Goal: Transaction & Acquisition: Purchase product/service

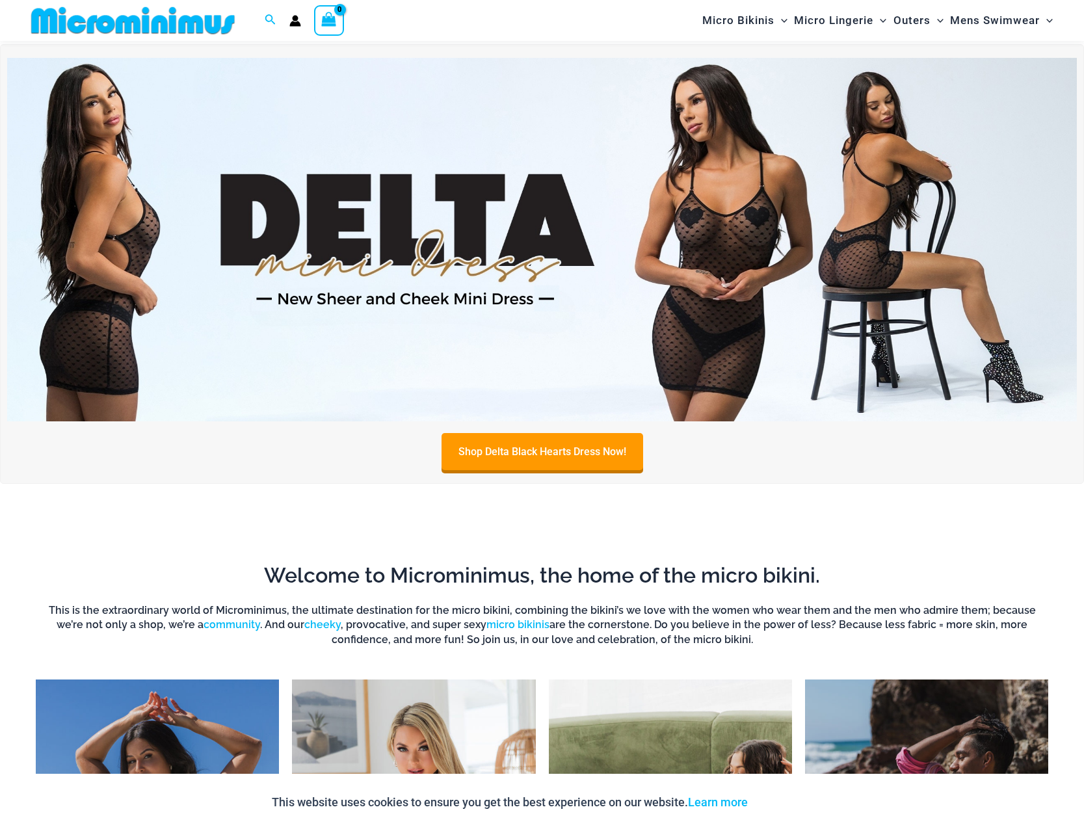
scroll to position [917, 0]
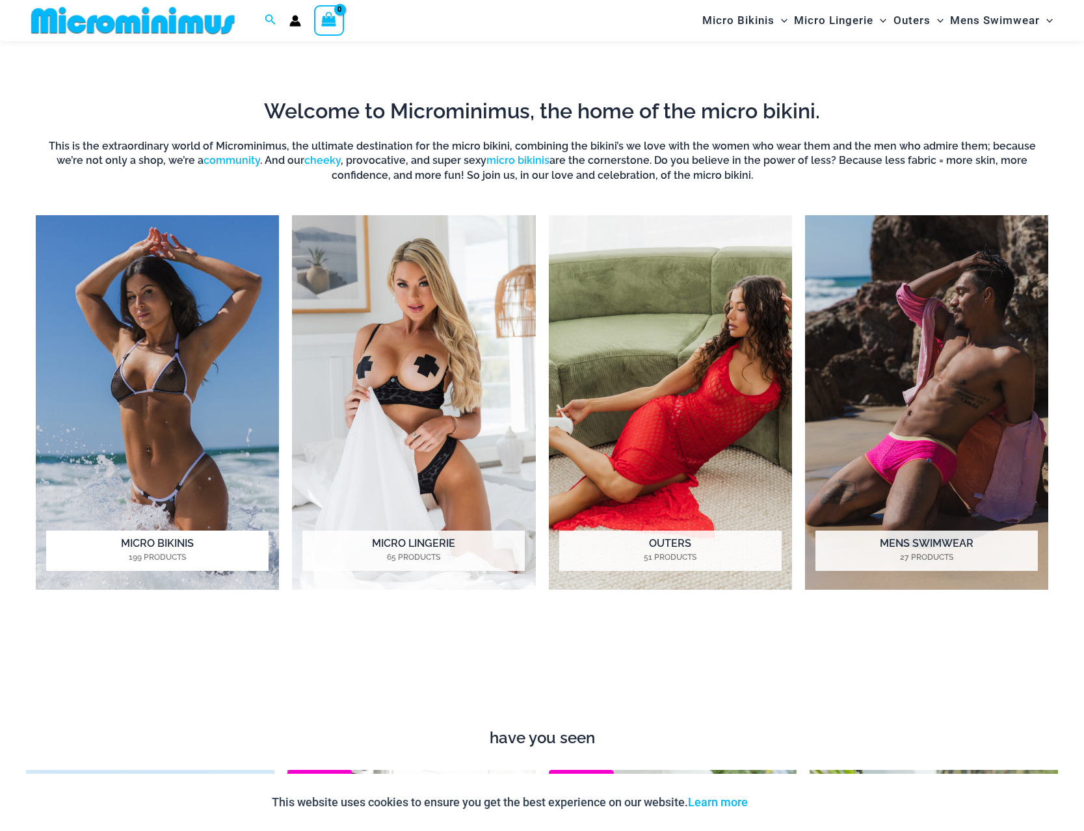
click at [108, 425] on img "Visit product category Micro Bikinis" at bounding box center [157, 402] width 243 height 375
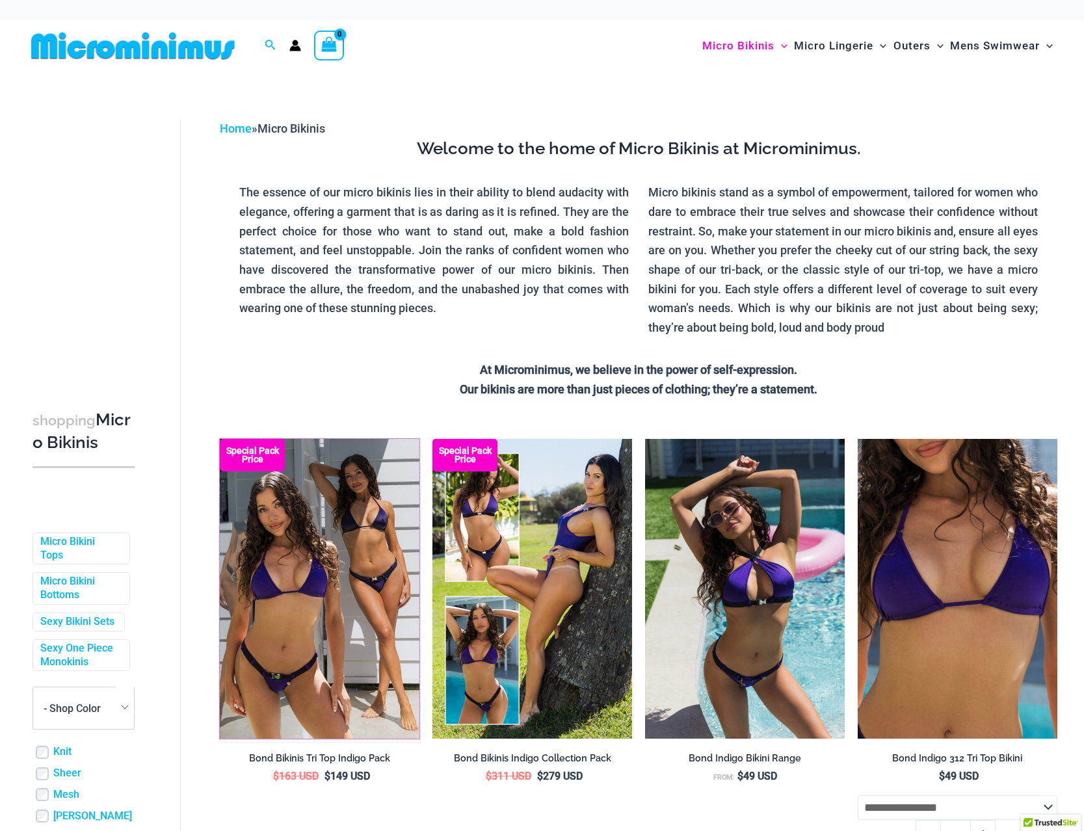
click at [220, 439] on img at bounding box center [220, 439] width 0 height 0
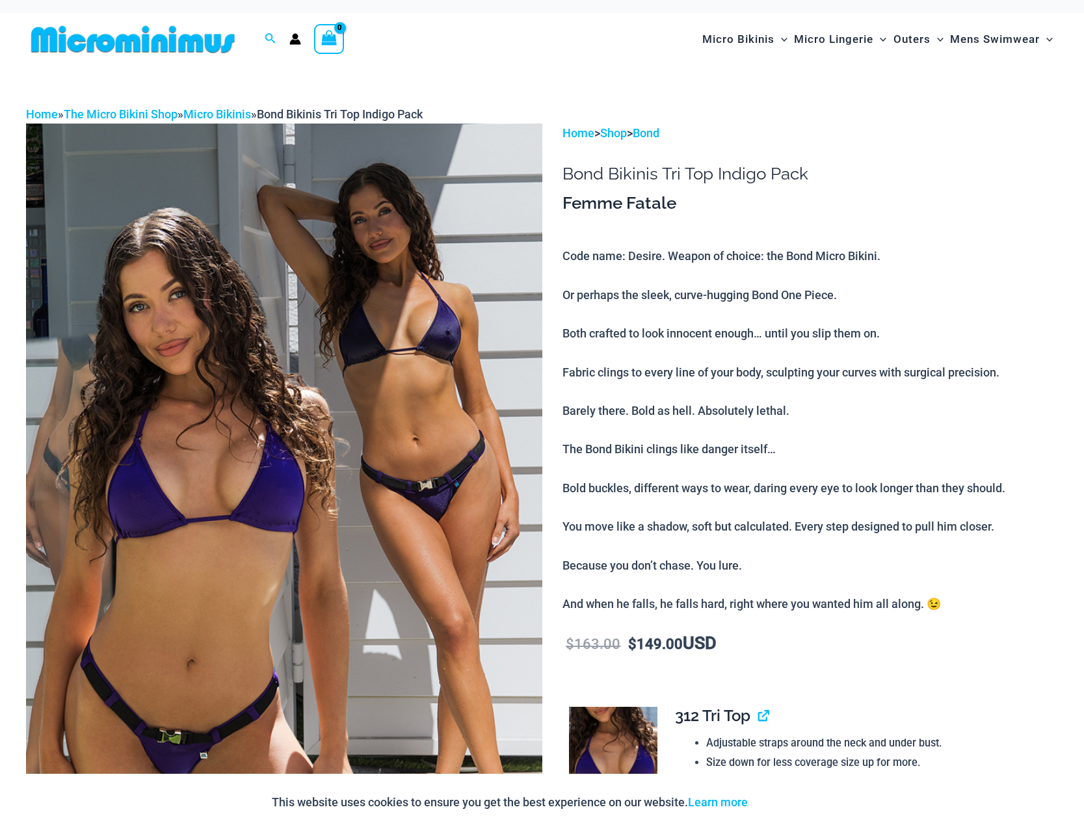
scroll to position [464, 0]
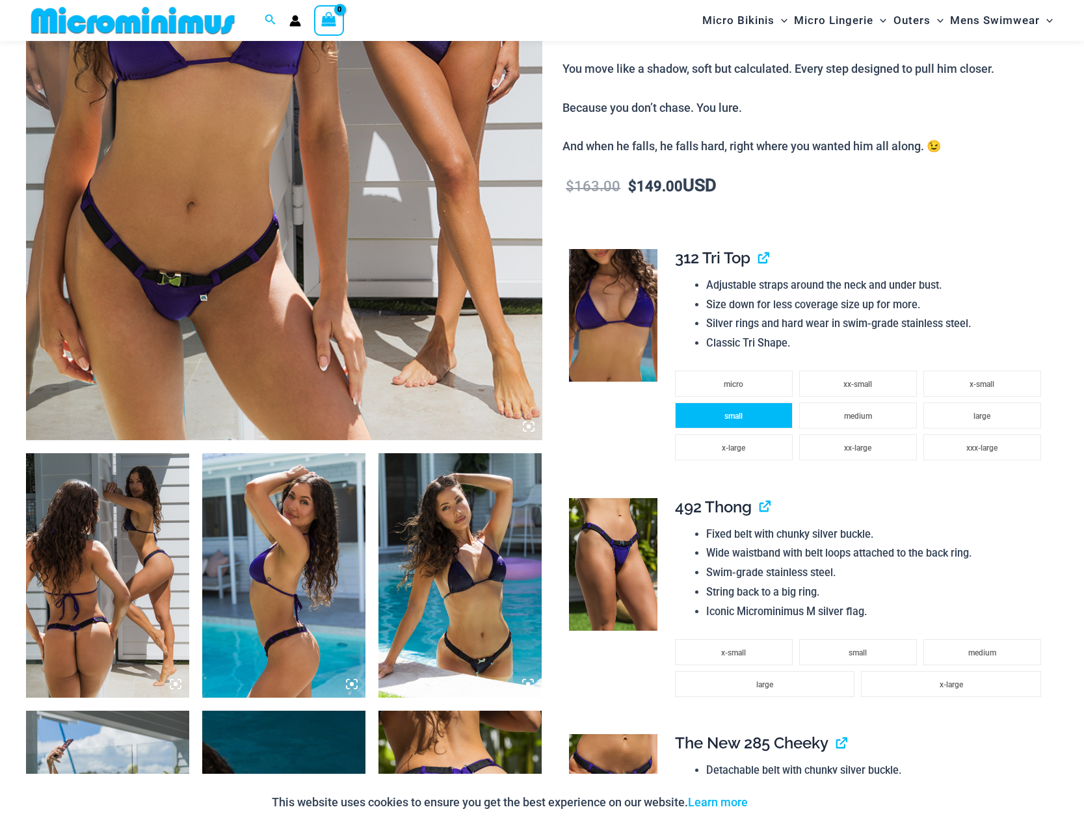
click at [740, 420] on span "small" at bounding box center [734, 416] width 18 height 9
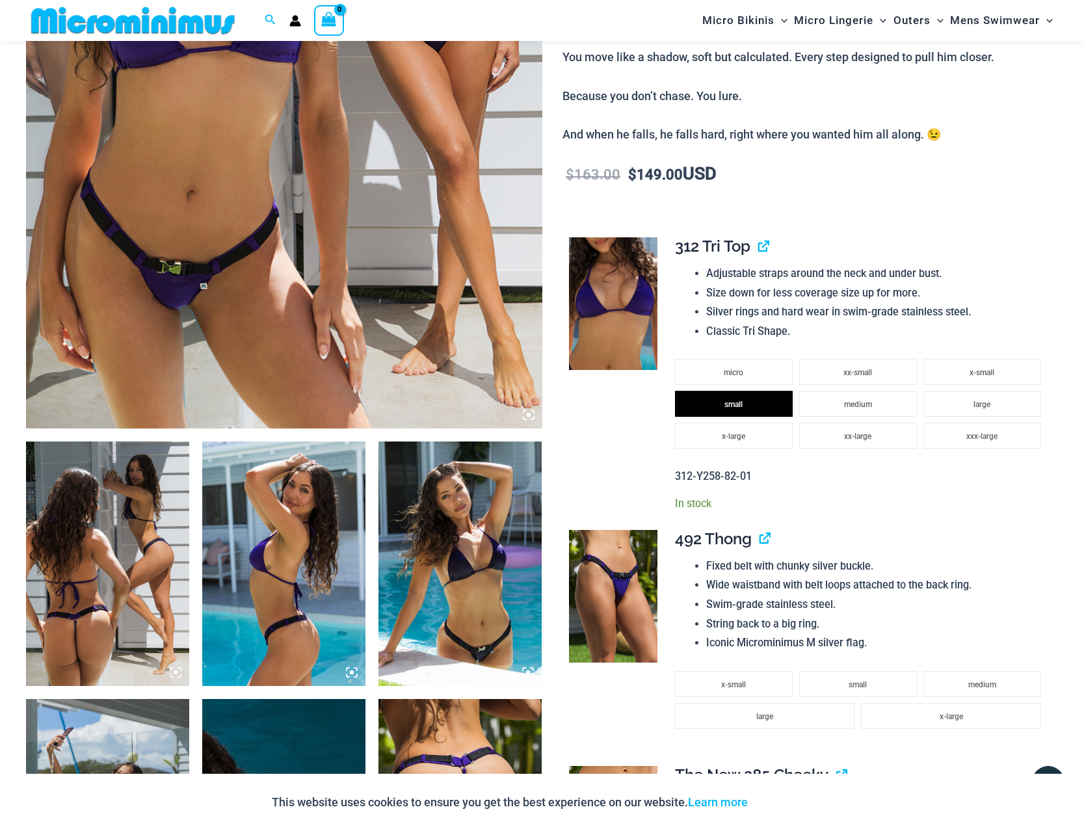
scroll to position [730, 0]
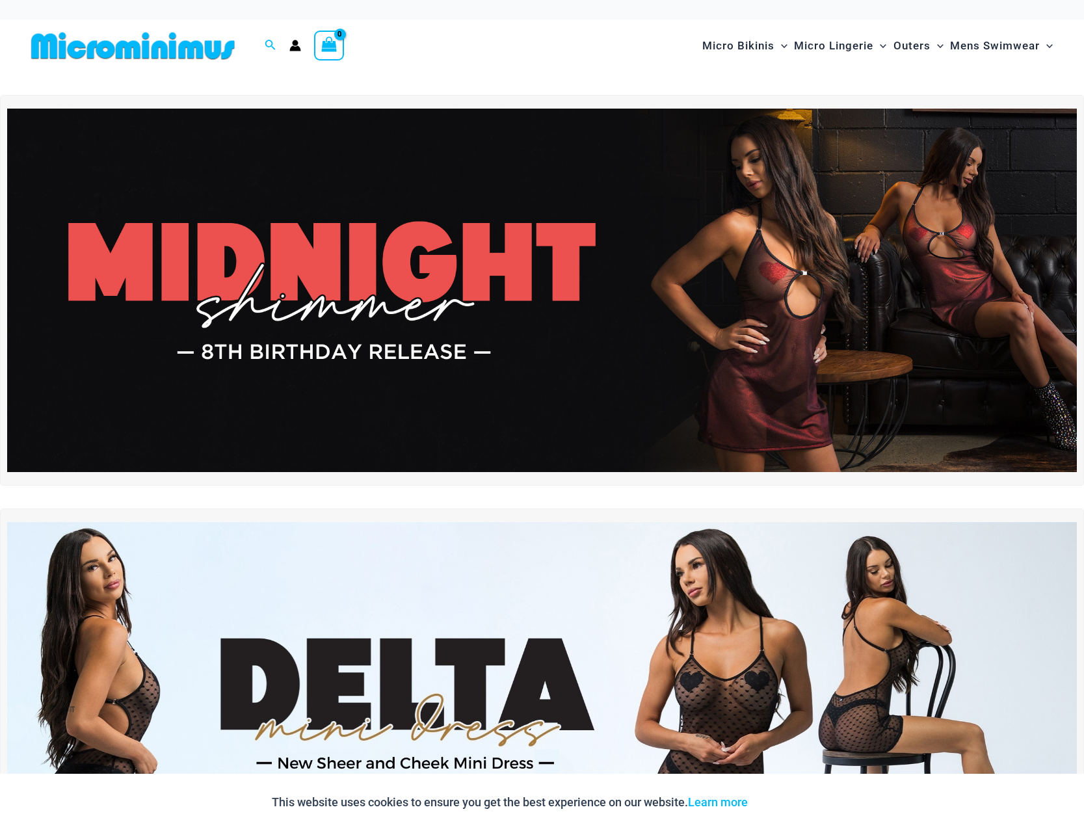
click at [419, 262] on img at bounding box center [542, 291] width 1070 height 364
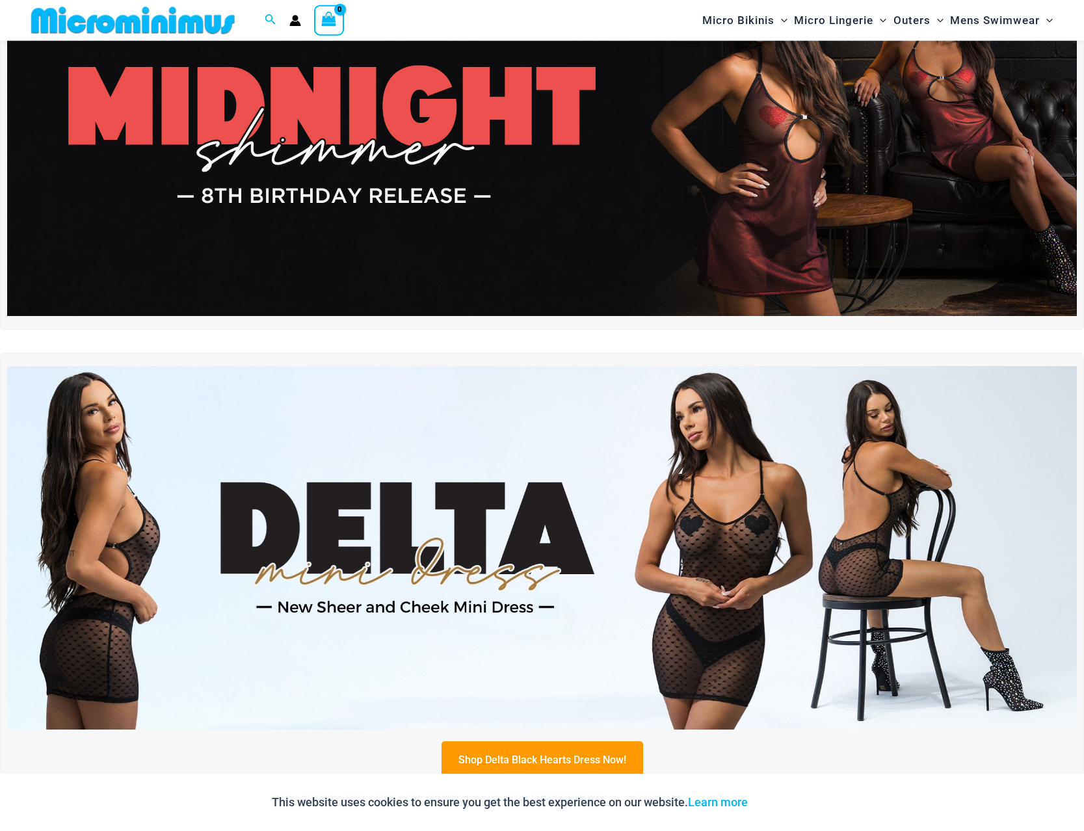
scroll to position [256, 0]
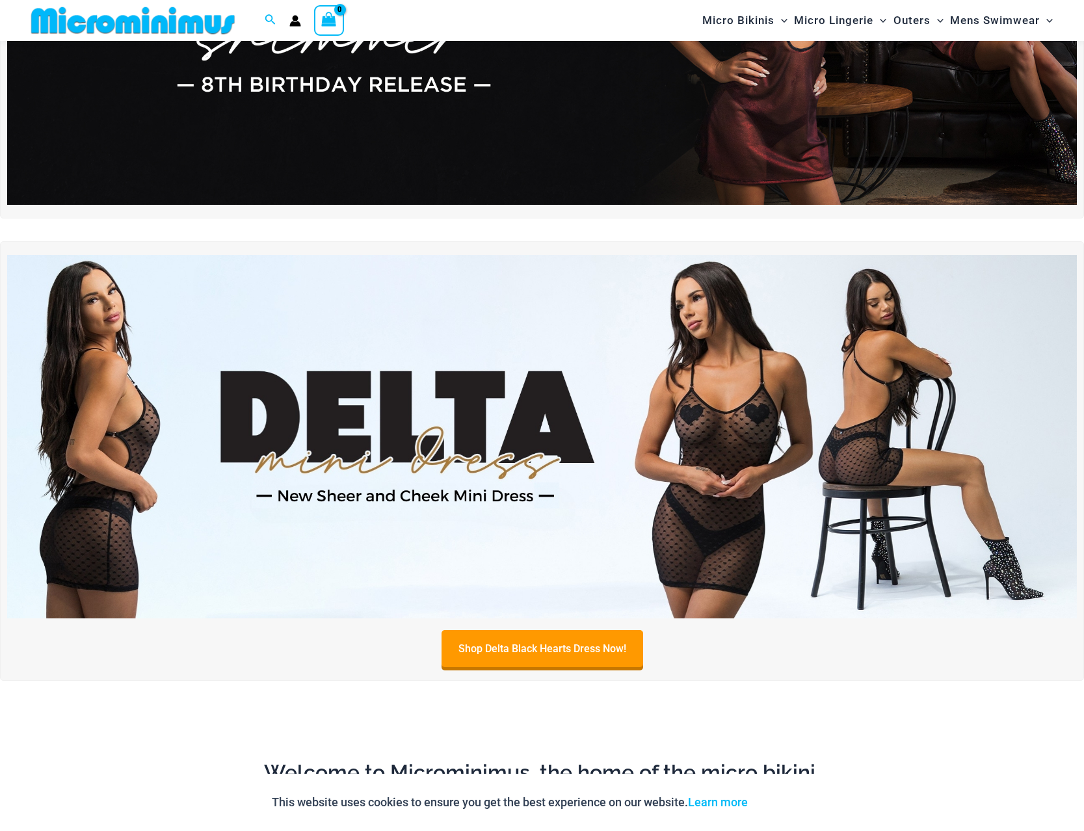
click at [650, 396] on img at bounding box center [542, 437] width 1070 height 364
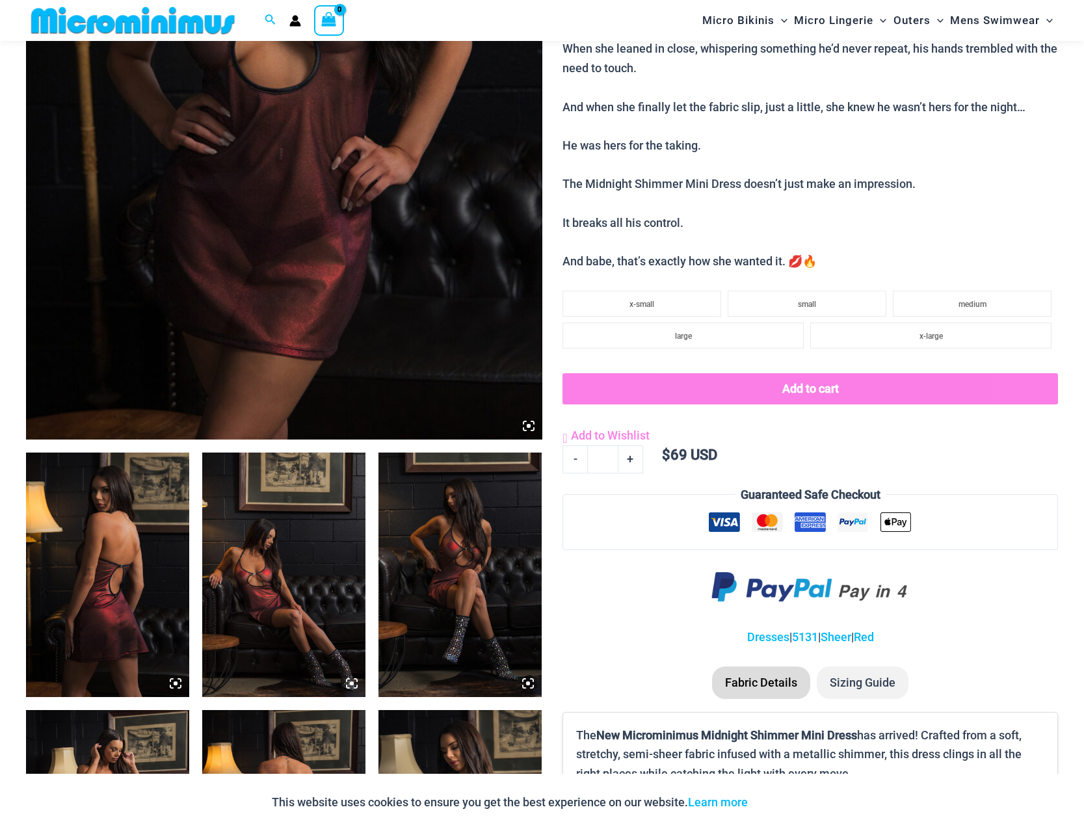
scroll to position [453, 0]
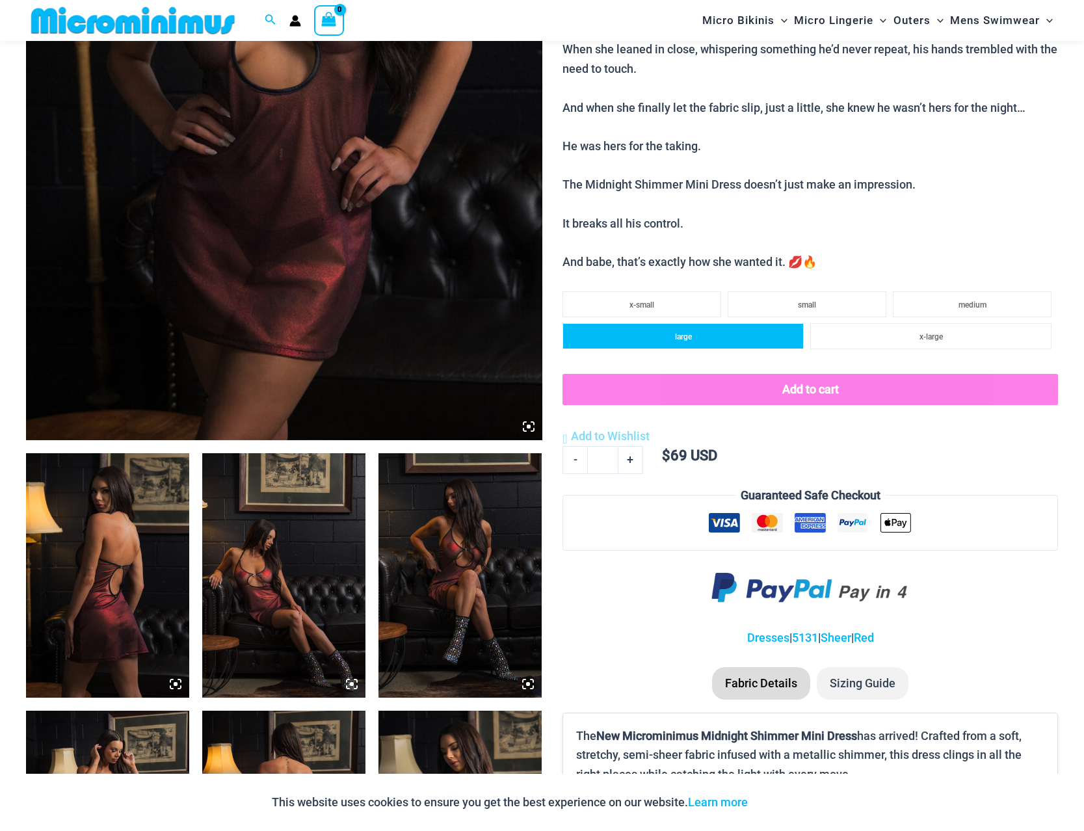
click at [701, 348] on li "large" at bounding box center [683, 336] width 241 height 26
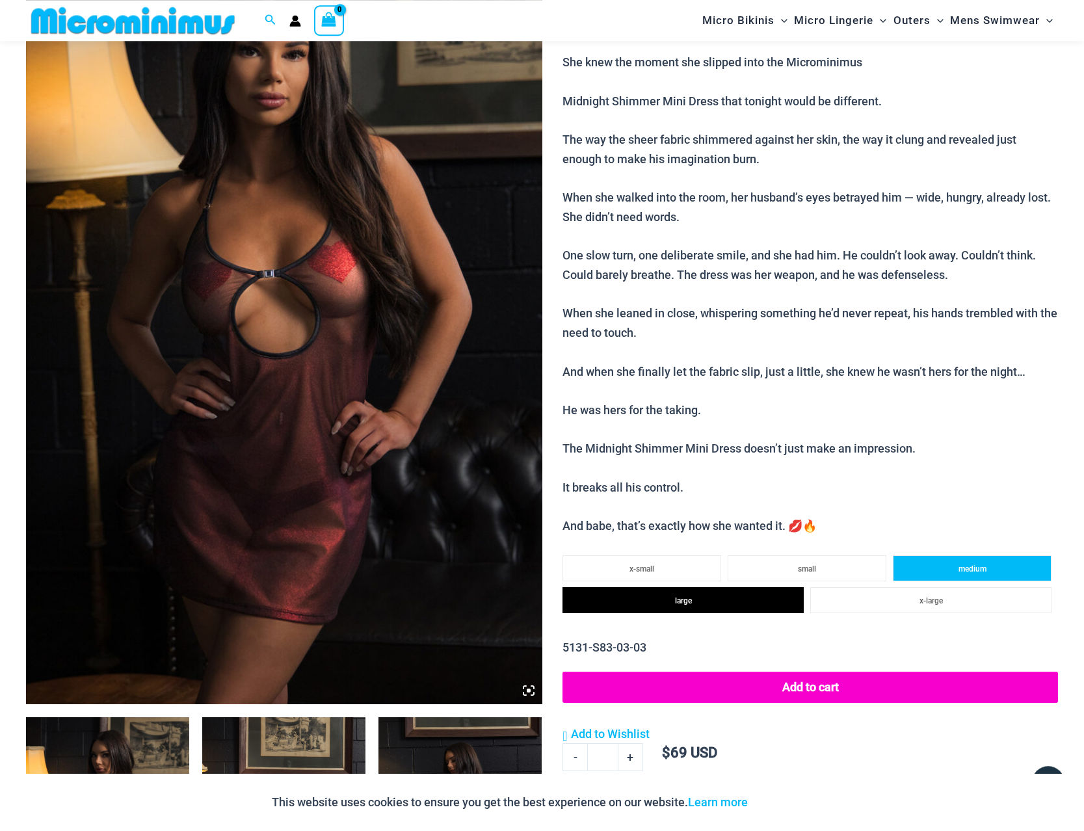
scroll to position [189, 0]
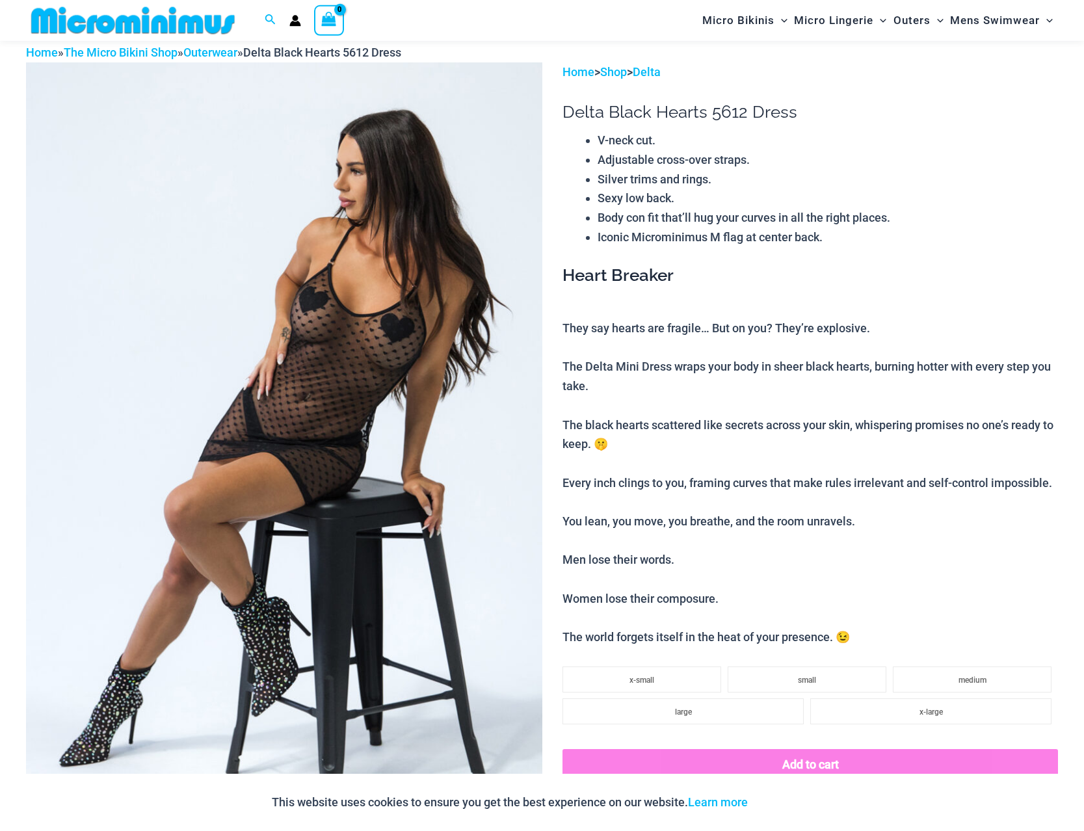
scroll to position [189, 0]
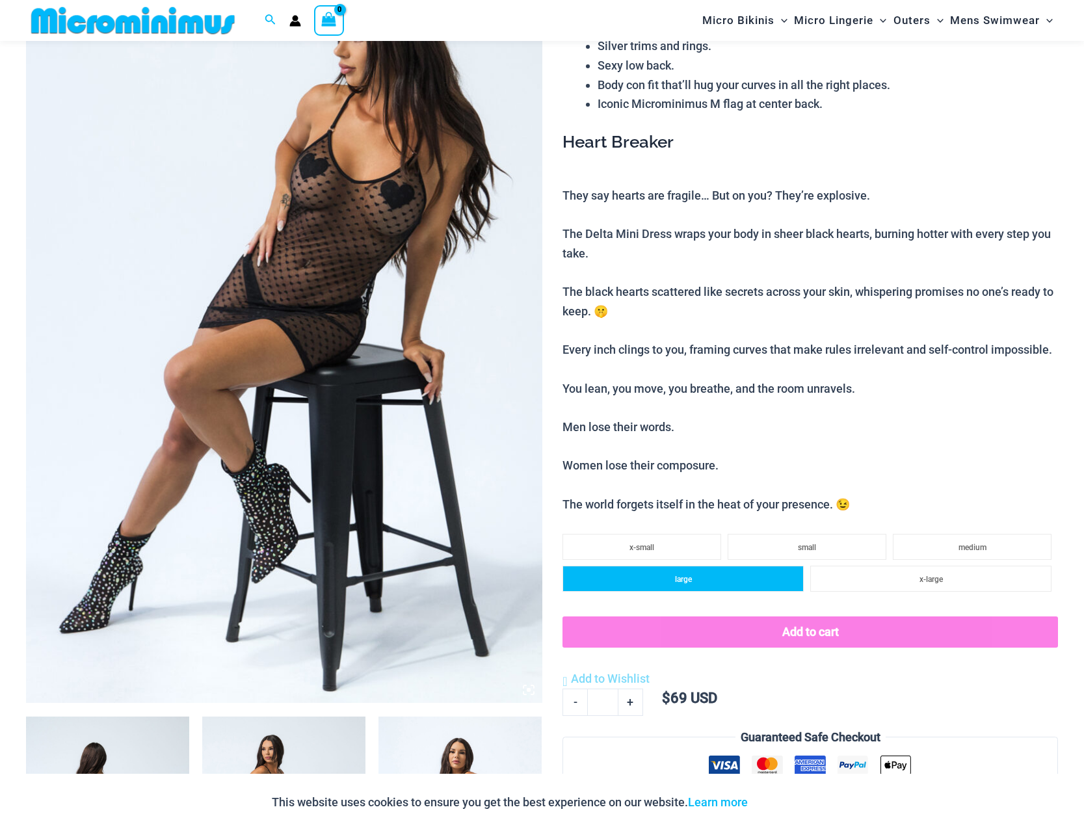
click at [696, 582] on li "large" at bounding box center [683, 579] width 241 height 26
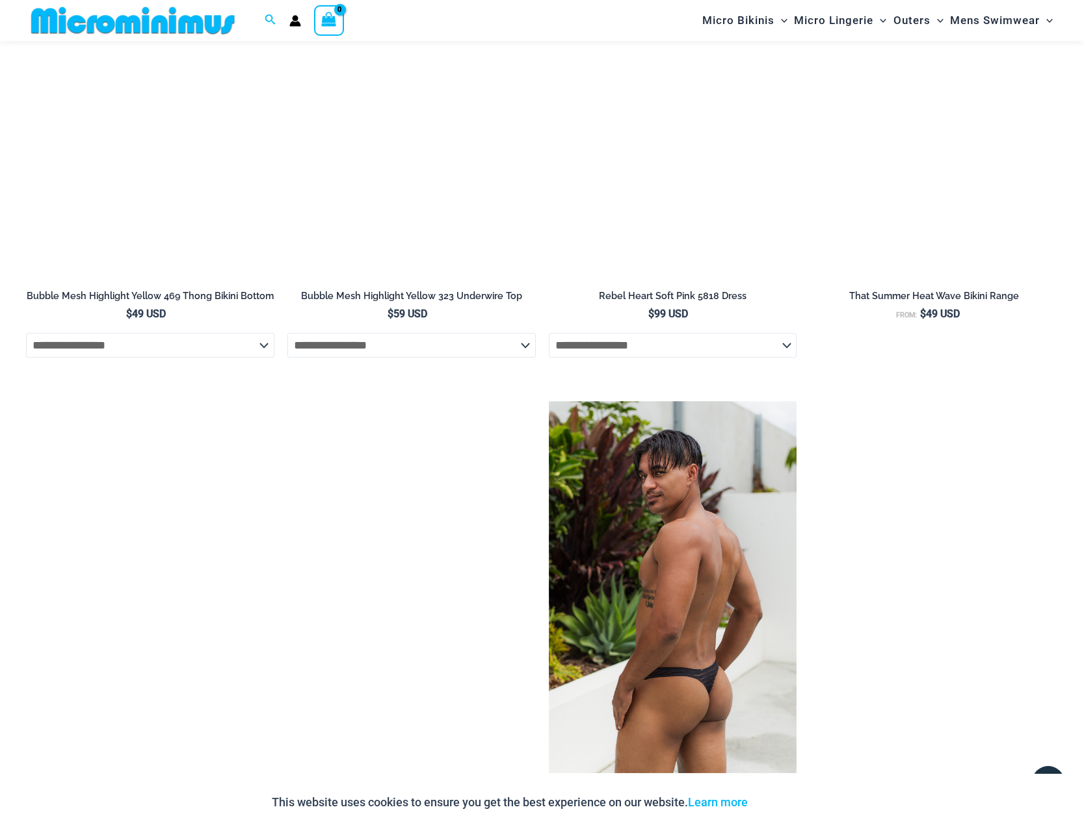
scroll to position [3649, 0]
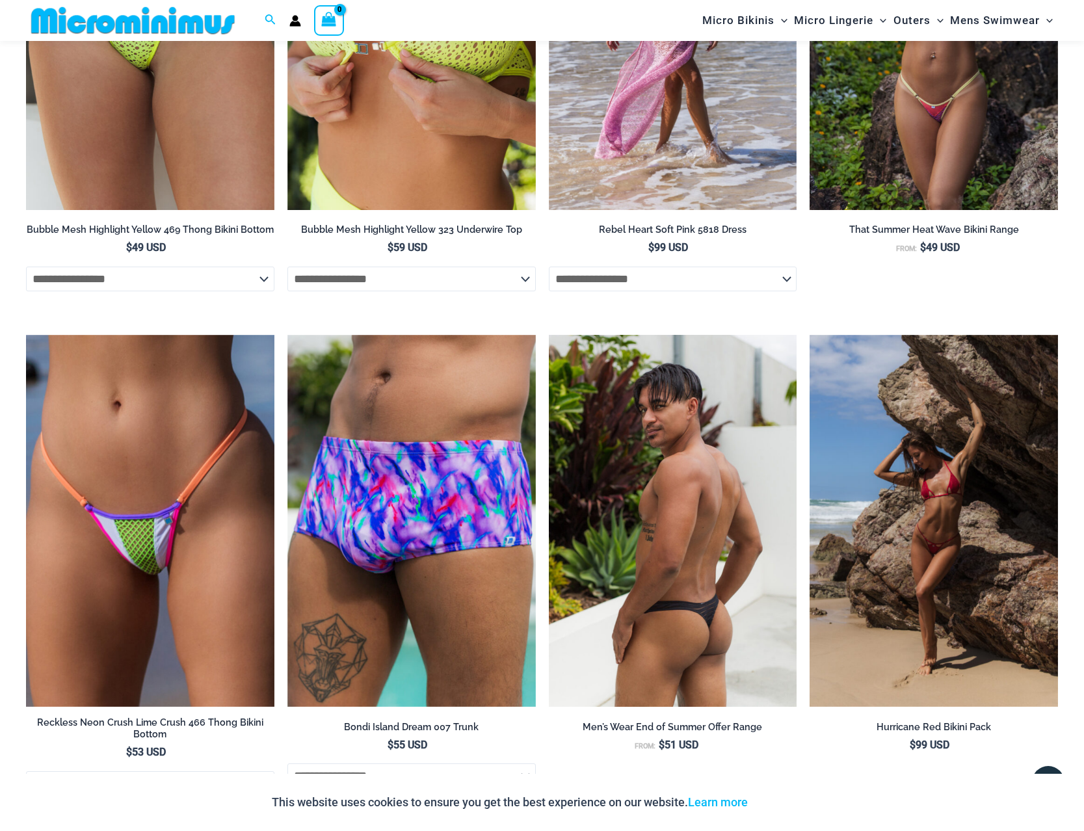
click at [725, 727] on div "Men’s Wear End of Summer Offer Range From: $ 51 USD" at bounding box center [673, 737] width 248 height 41
click at [677, 605] on img at bounding box center [673, 521] width 248 height 373
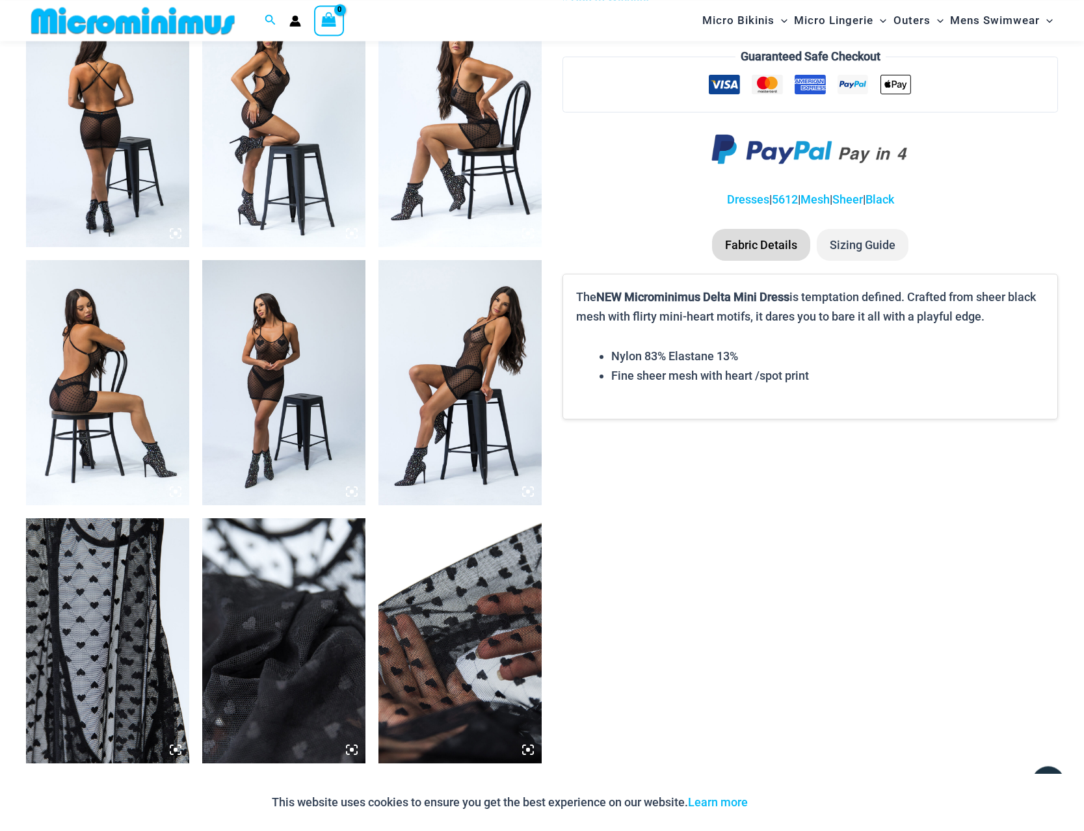
scroll to position [0, 0]
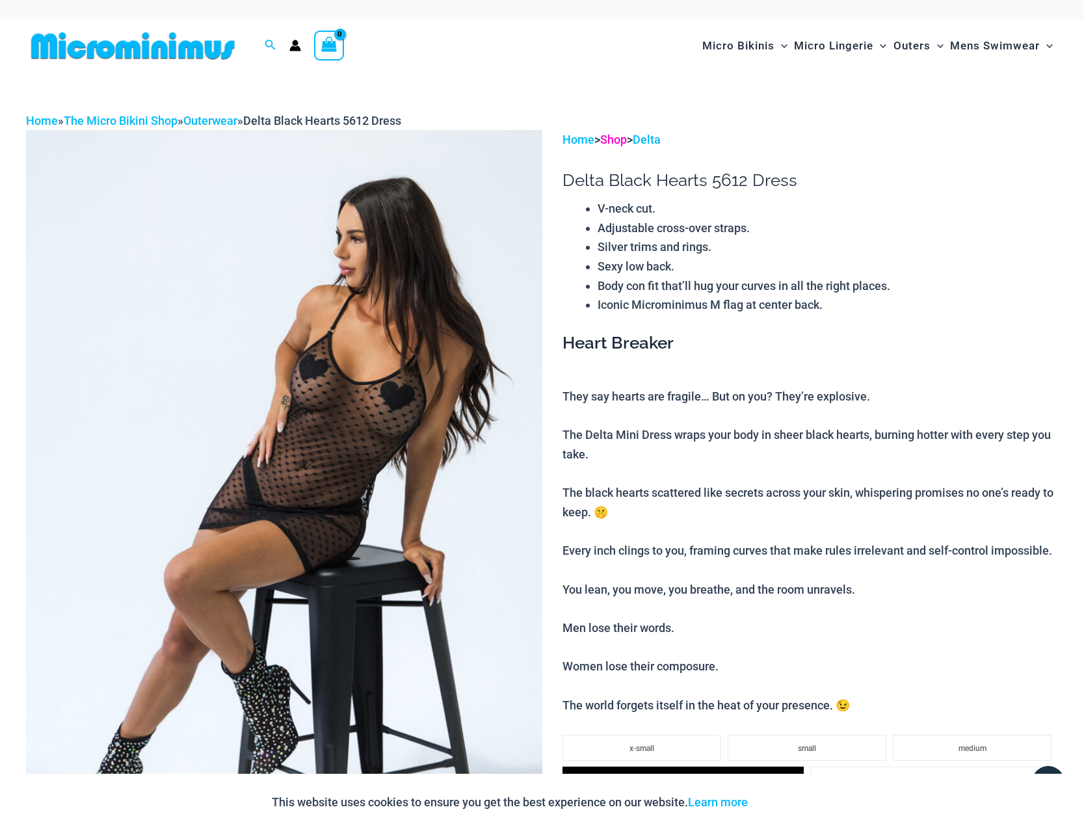
click at [625, 144] on link "Shop" at bounding box center [613, 140] width 27 height 14
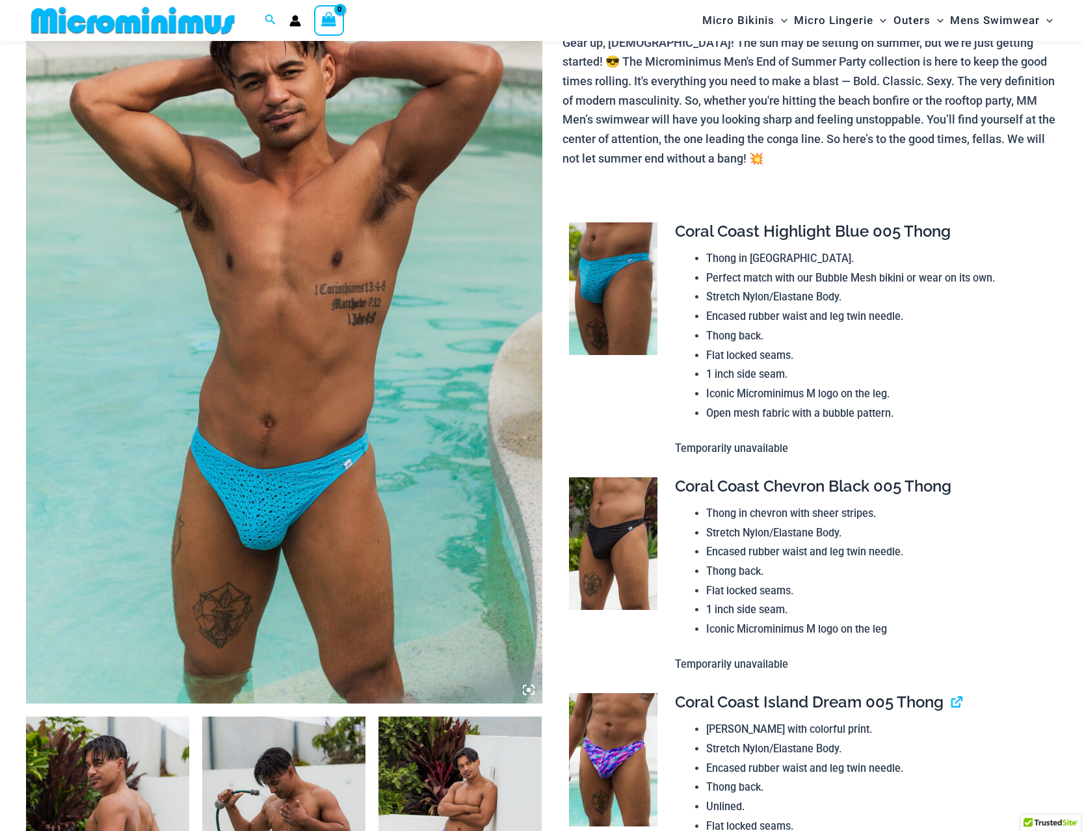
scroll to position [187, 0]
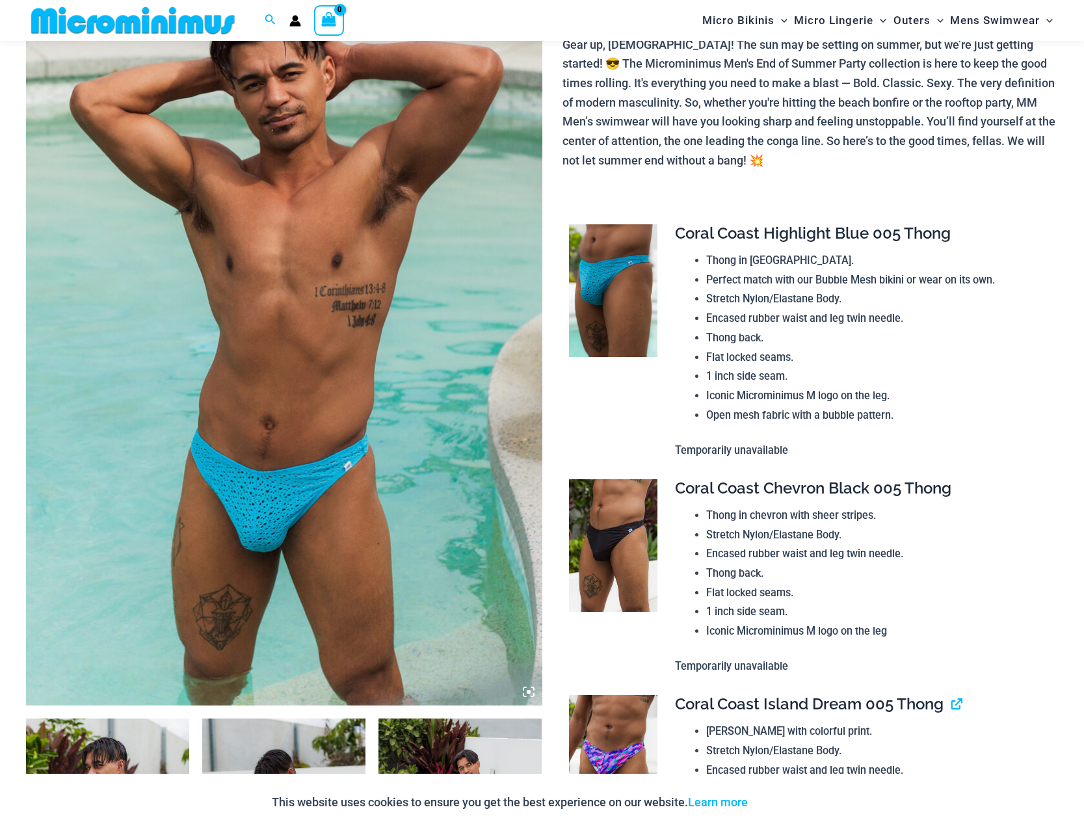
click at [800, 491] on span "Coral Coast Chevron Black 005 Thong" at bounding box center [813, 488] width 276 height 19
click at [627, 503] on img at bounding box center [613, 545] width 88 height 133
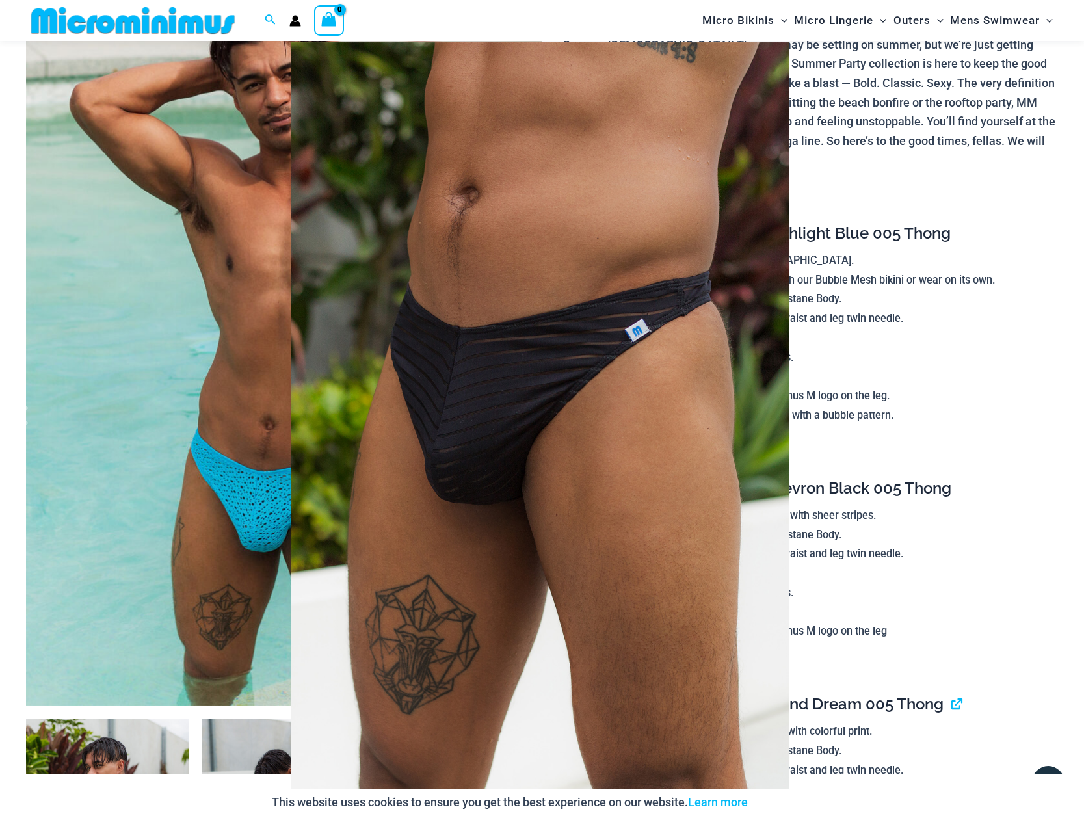
click at [858, 220] on div at bounding box center [542, 415] width 1084 height 831
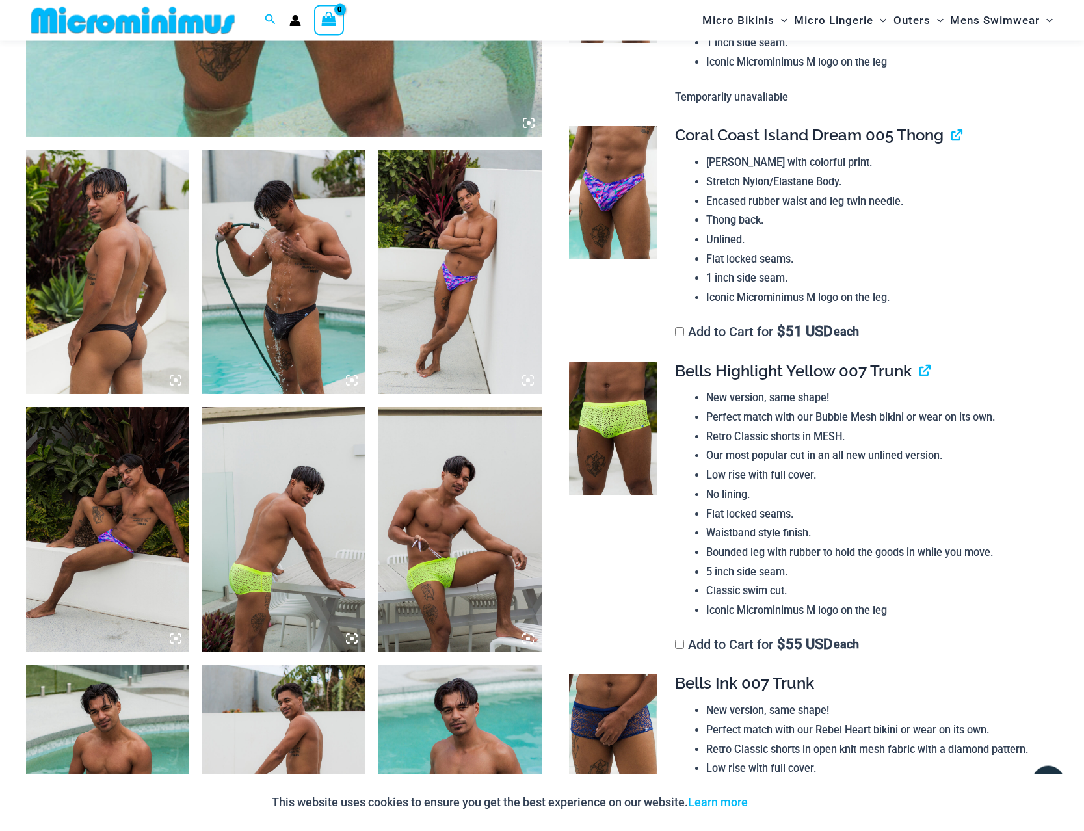
scroll to position [784, 0]
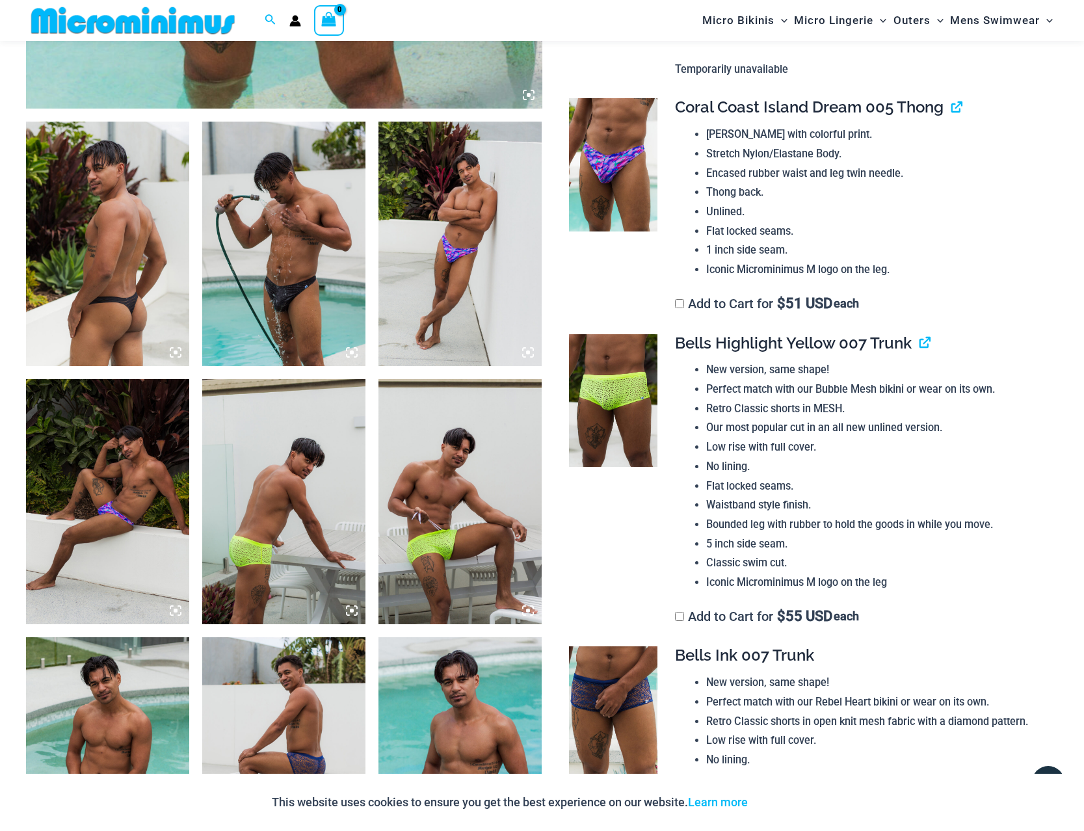
click at [84, 268] on img at bounding box center [107, 244] width 163 height 245
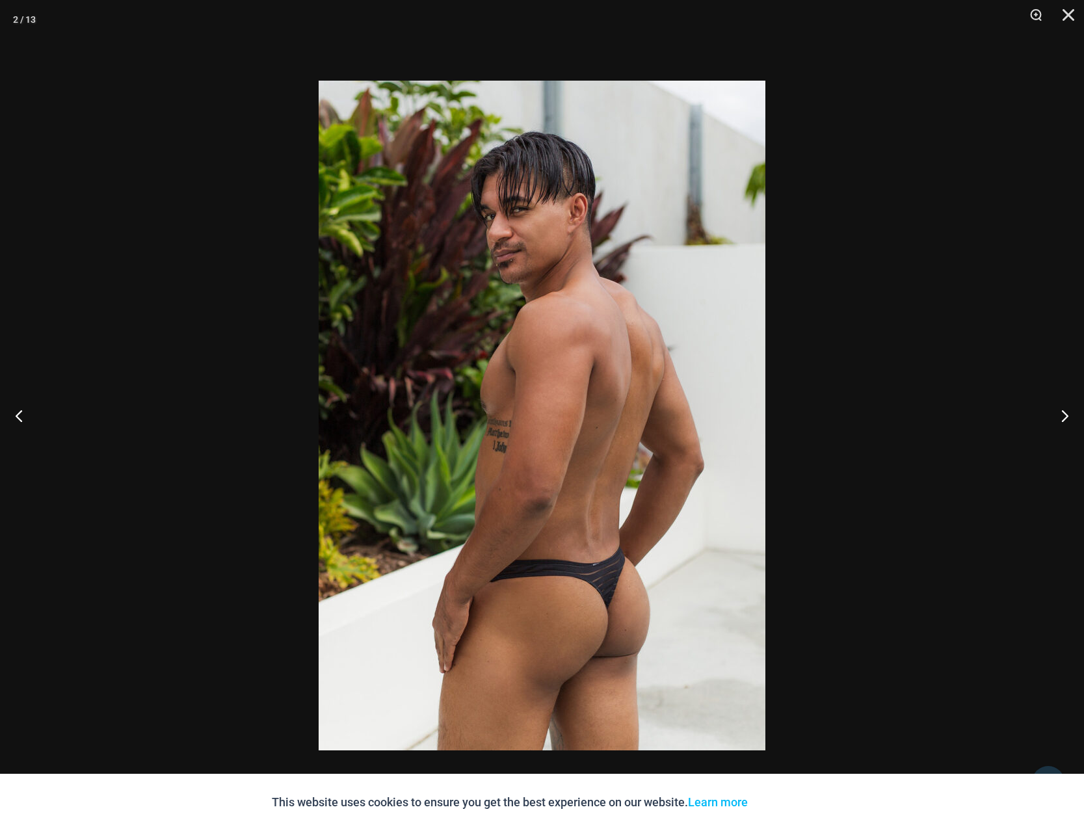
click at [893, 274] on div at bounding box center [542, 415] width 1084 height 831
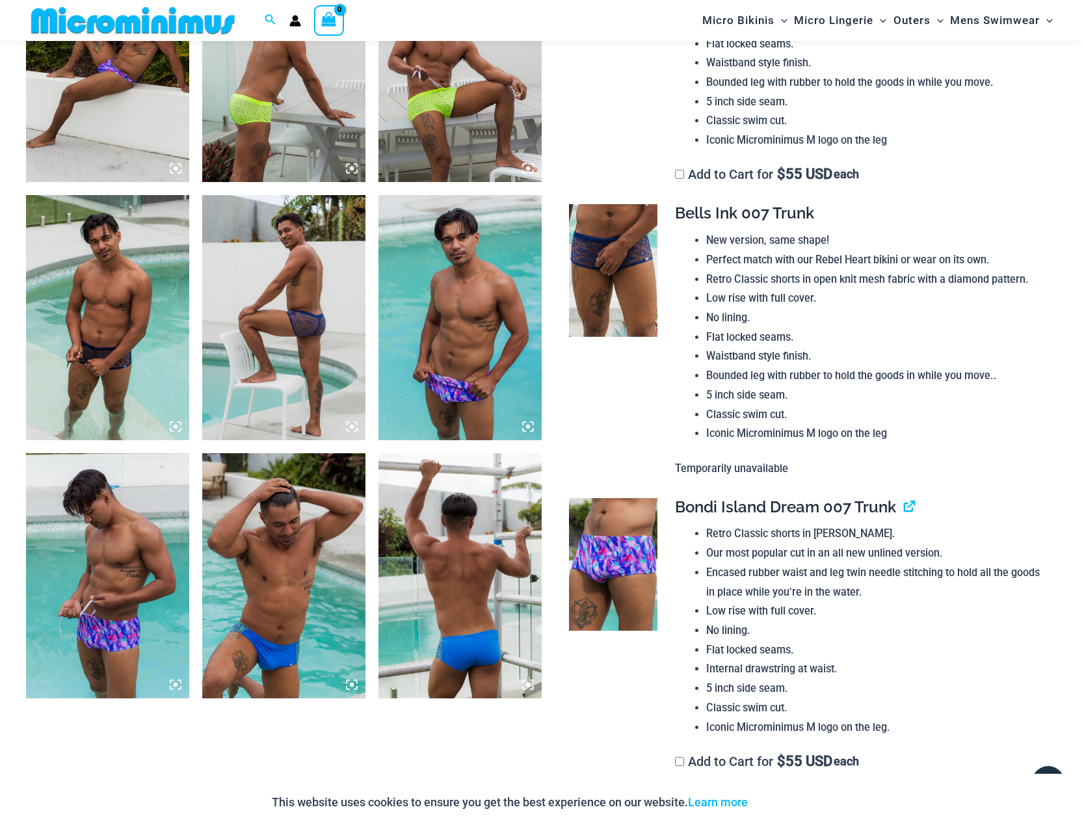
scroll to position [1249, 0]
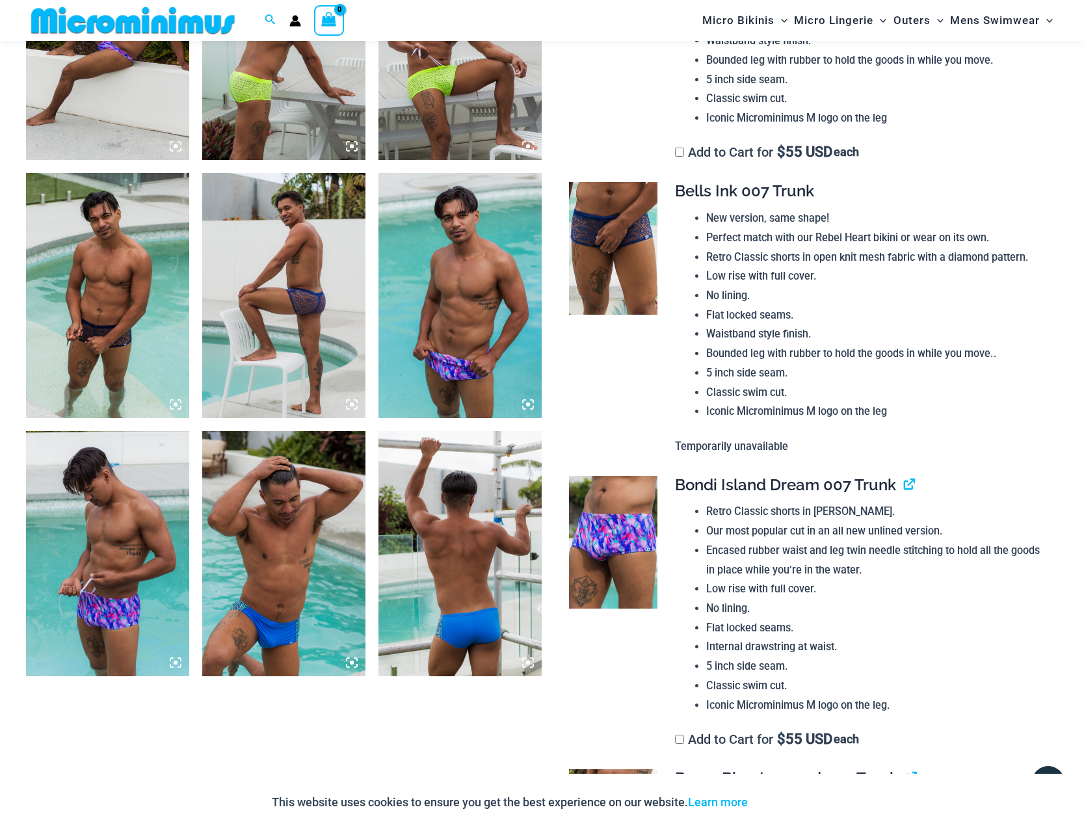
click at [103, 334] on img at bounding box center [107, 295] width 163 height 245
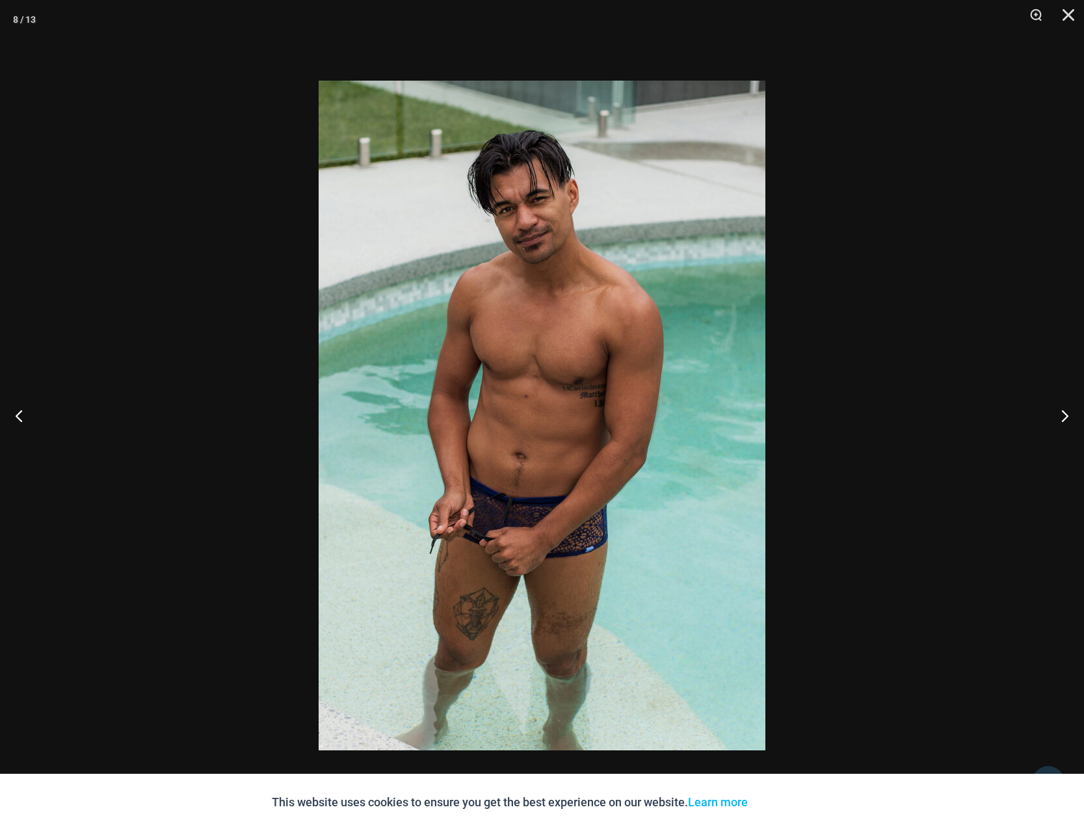
click at [928, 245] on div at bounding box center [542, 415] width 1084 height 831
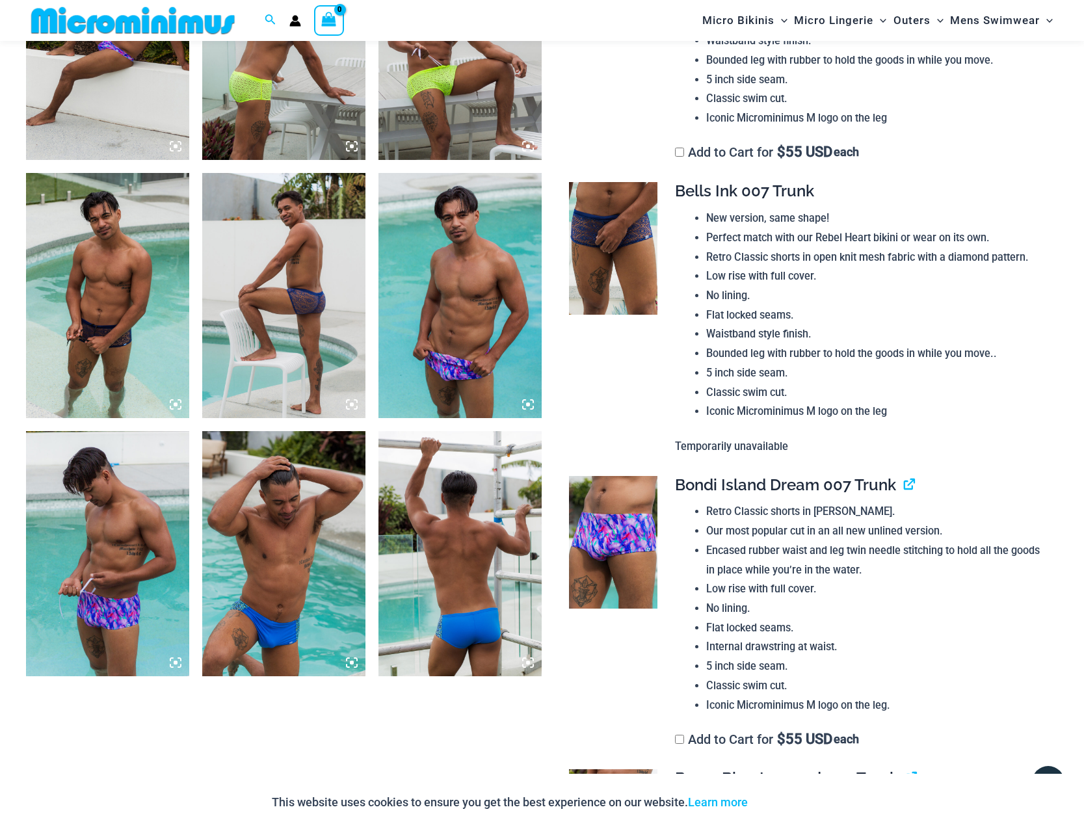
click at [286, 297] on img at bounding box center [283, 295] width 163 height 245
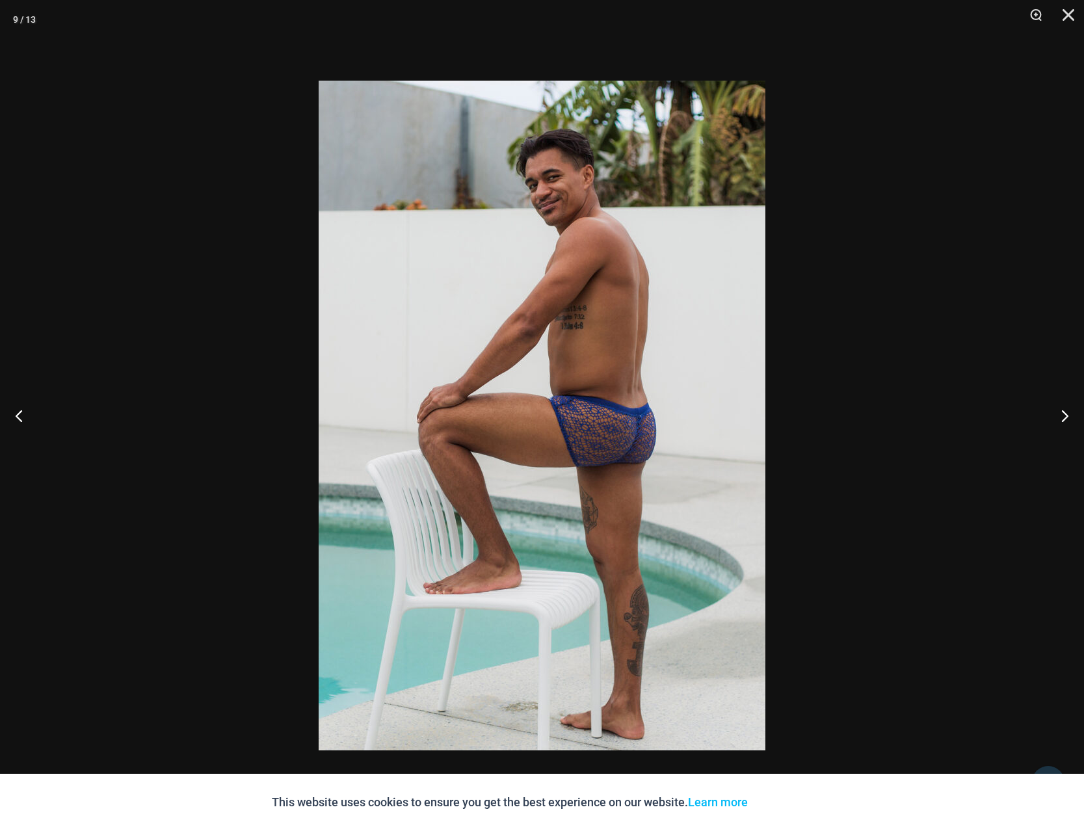
click at [871, 313] on div at bounding box center [542, 415] width 1084 height 831
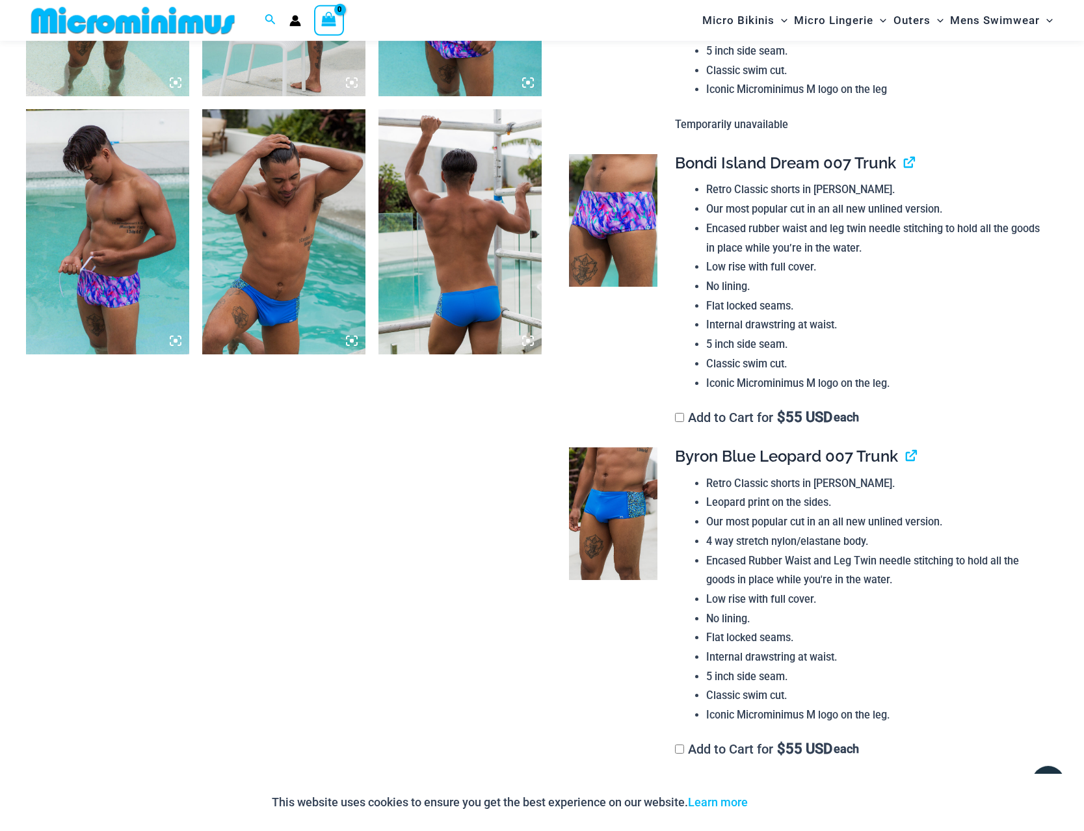
scroll to position [1647, 0]
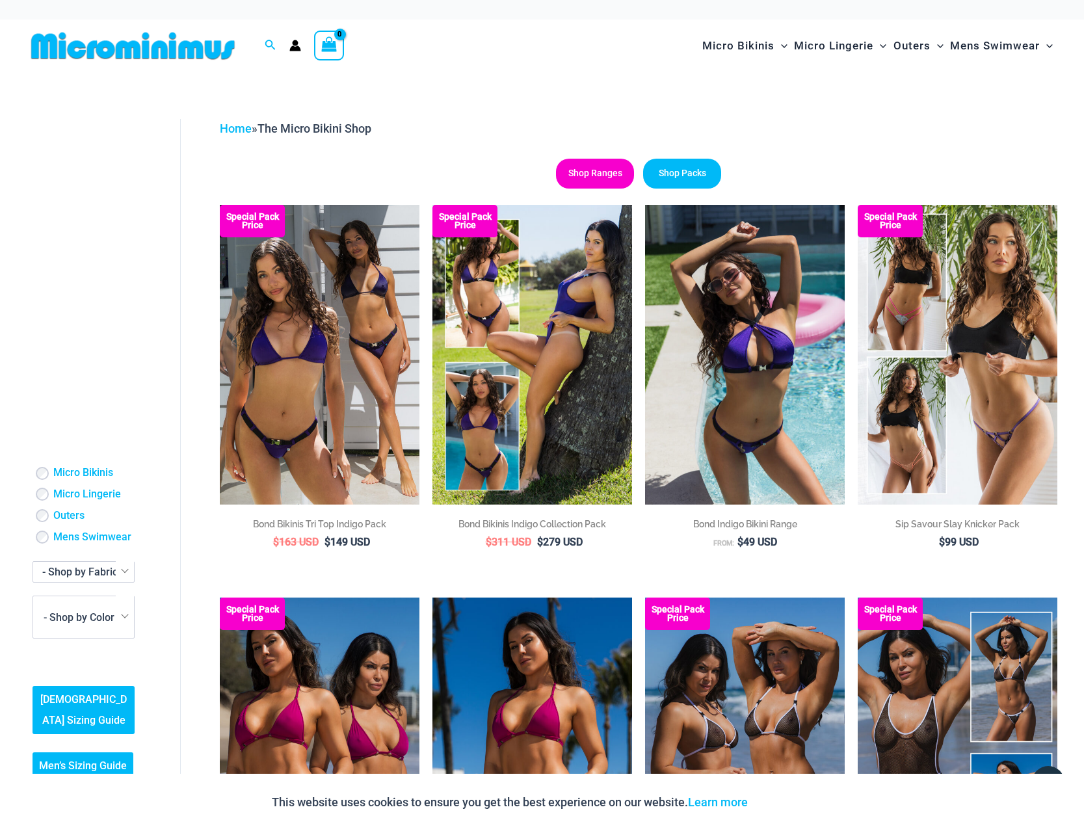
click at [609, 178] on link "Shop Ranges" at bounding box center [595, 174] width 78 height 30
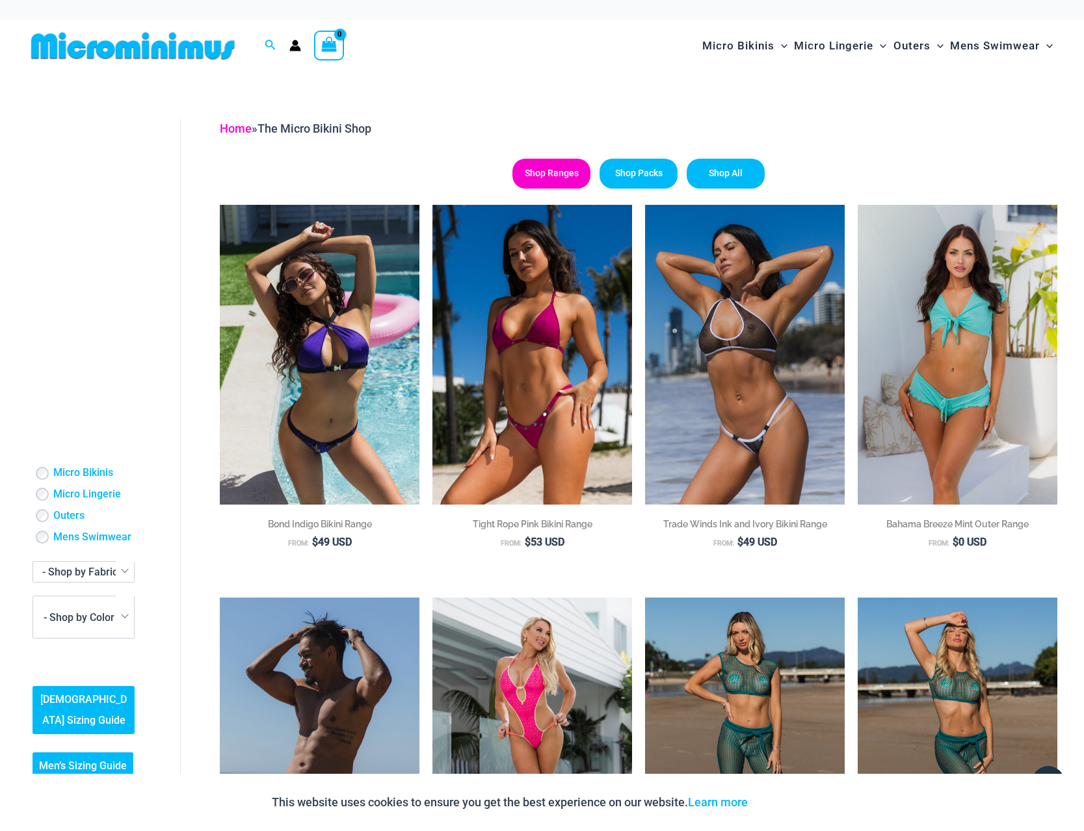
click at [244, 132] on link "Home" at bounding box center [236, 129] width 32 height 14
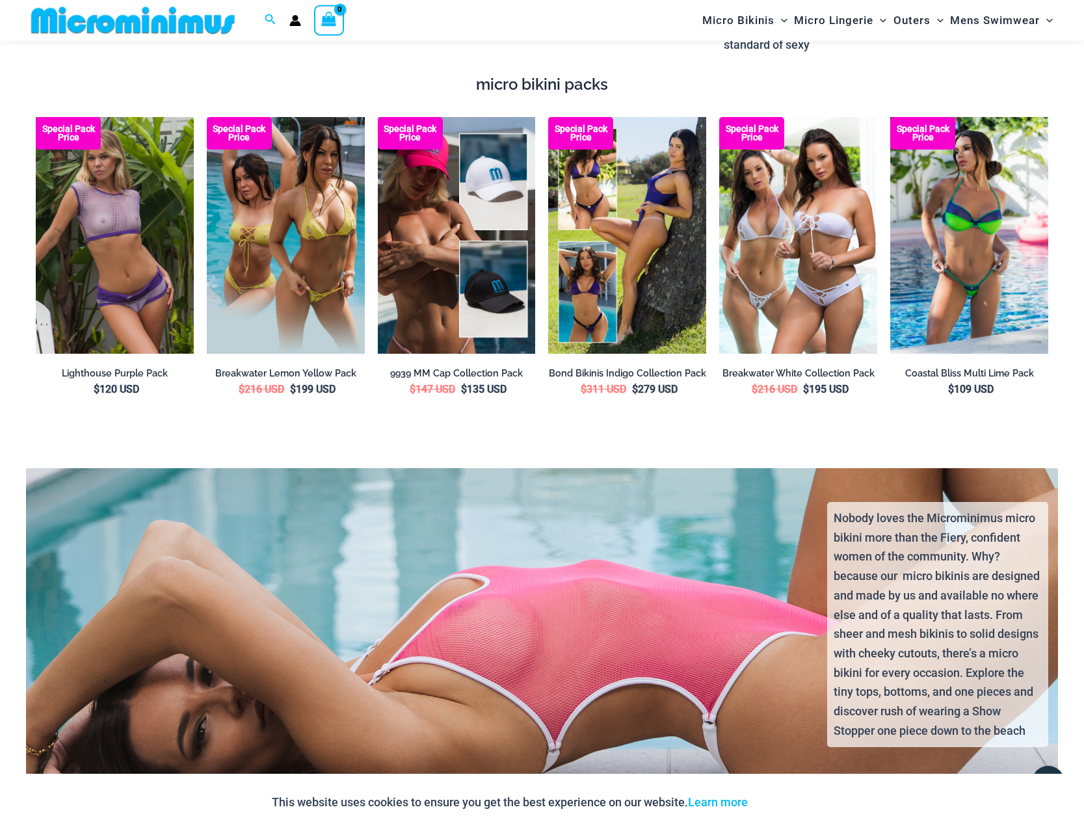
scroll to position [2443, 0]
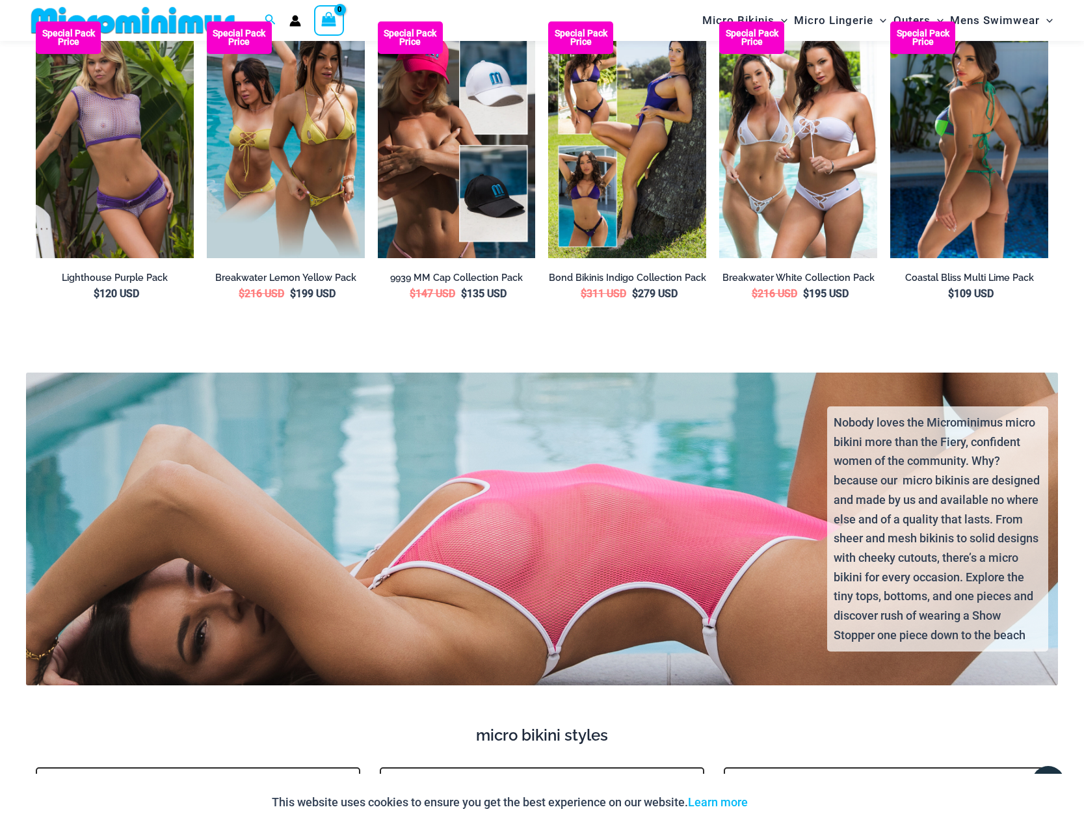
click at [941, 159] on img at bounding box center [969, 139] width 158 height 237
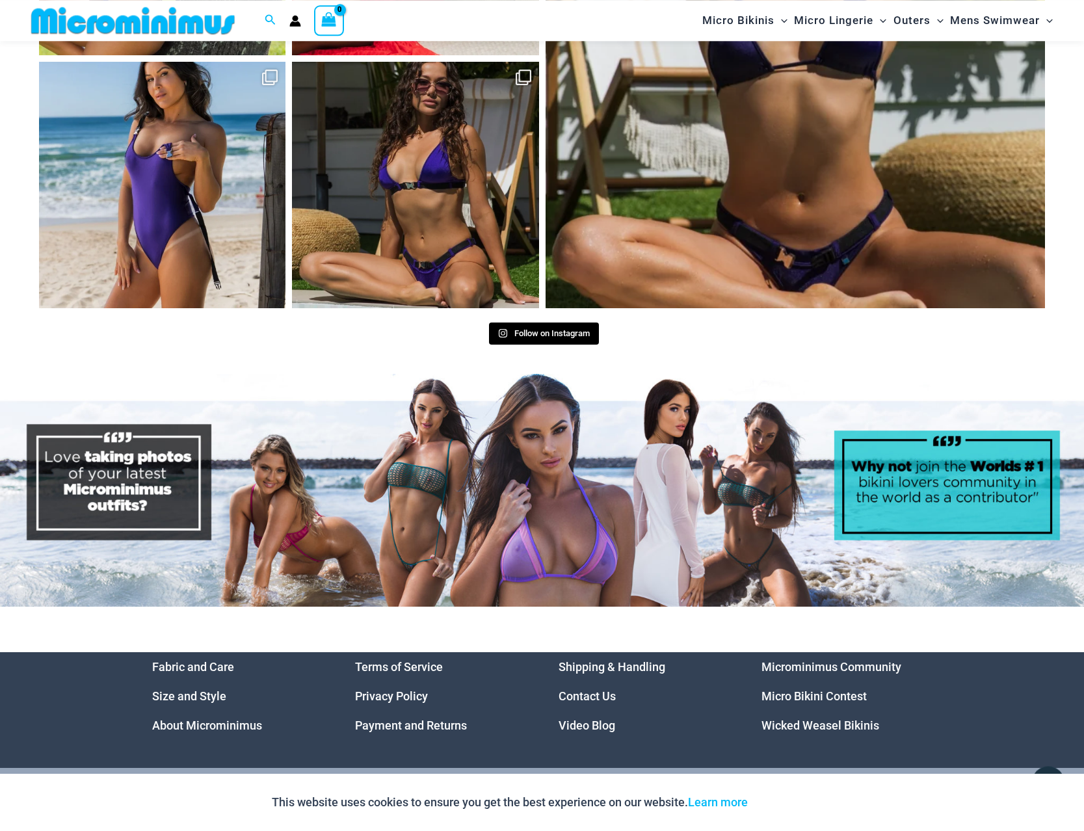
scroll to position [5739, 0]
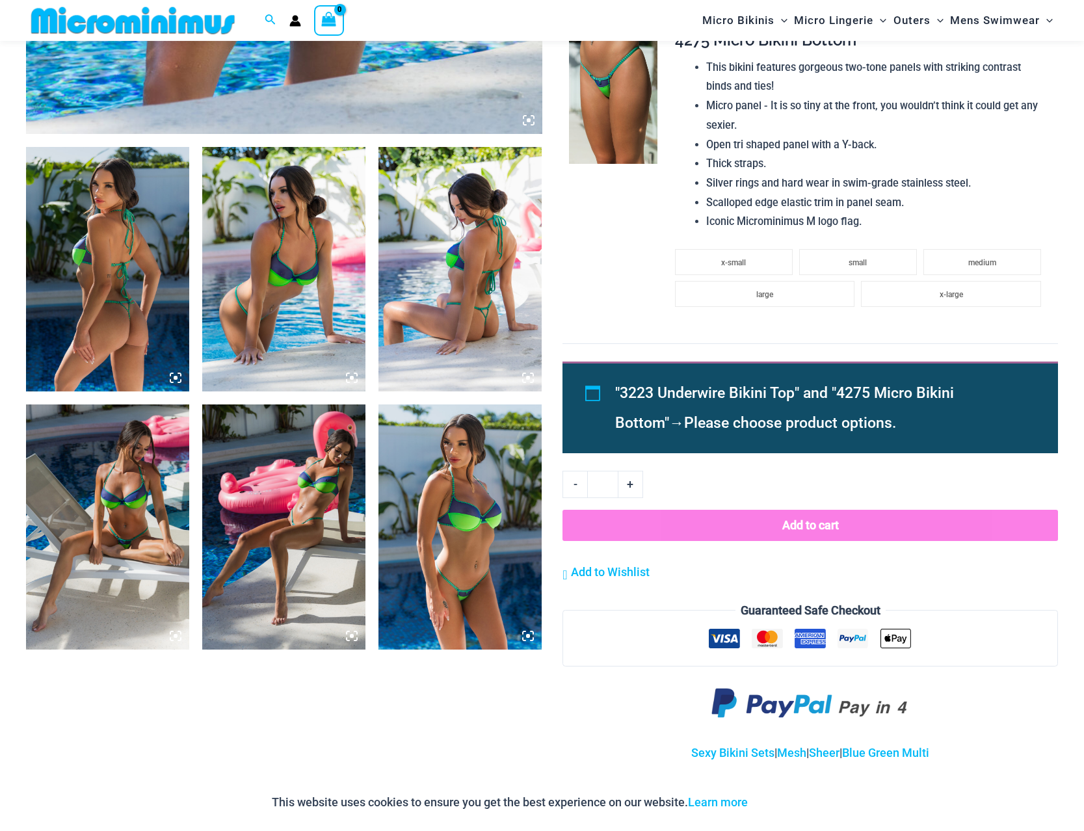
scroll to position [784, 0]
